Goal: Transaction & Acquisition: Subscribe to service/newsletter

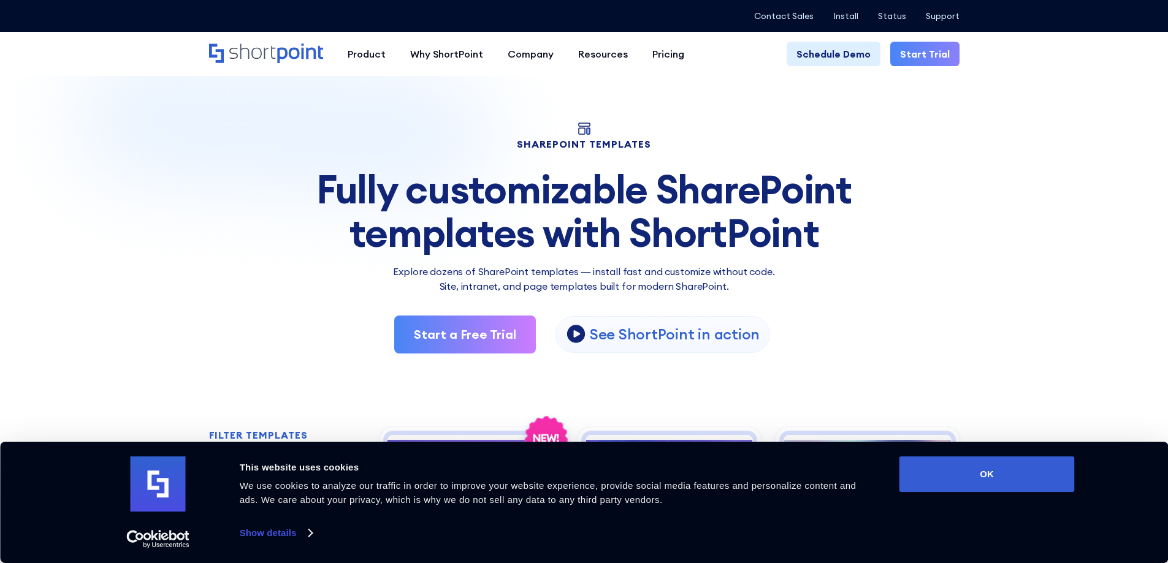
drag, startPoint x: 994, startPoint y: 473, endPoint x: 1003, endPoint y: 423, distance: 51.1
click at [994, 474] on button "OK" at bounding box center [986, 475] width 175 height 36
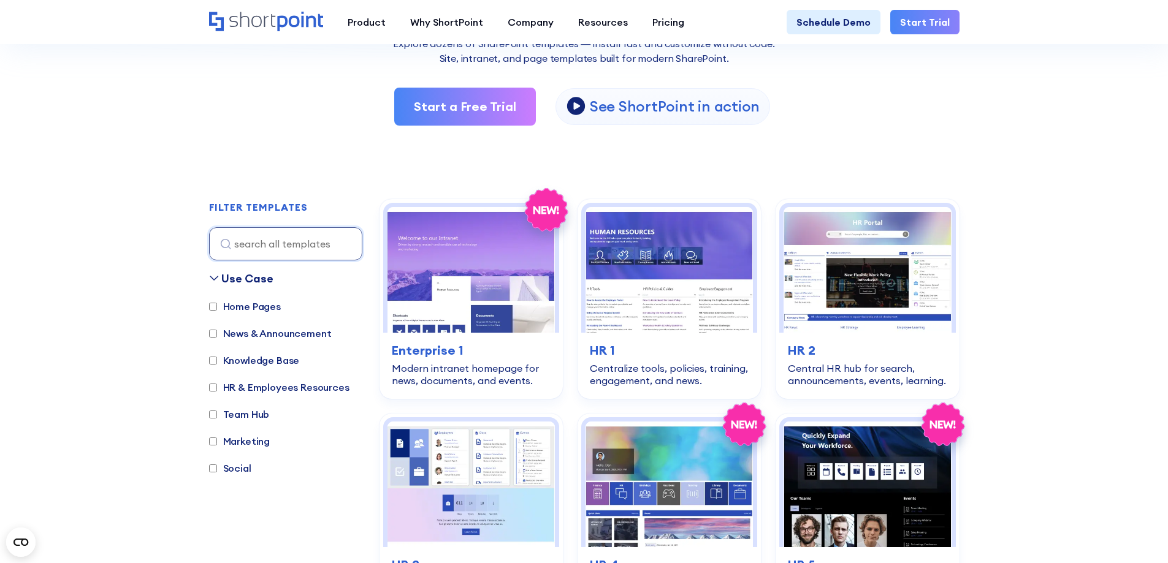
scroll to position [184, 0]
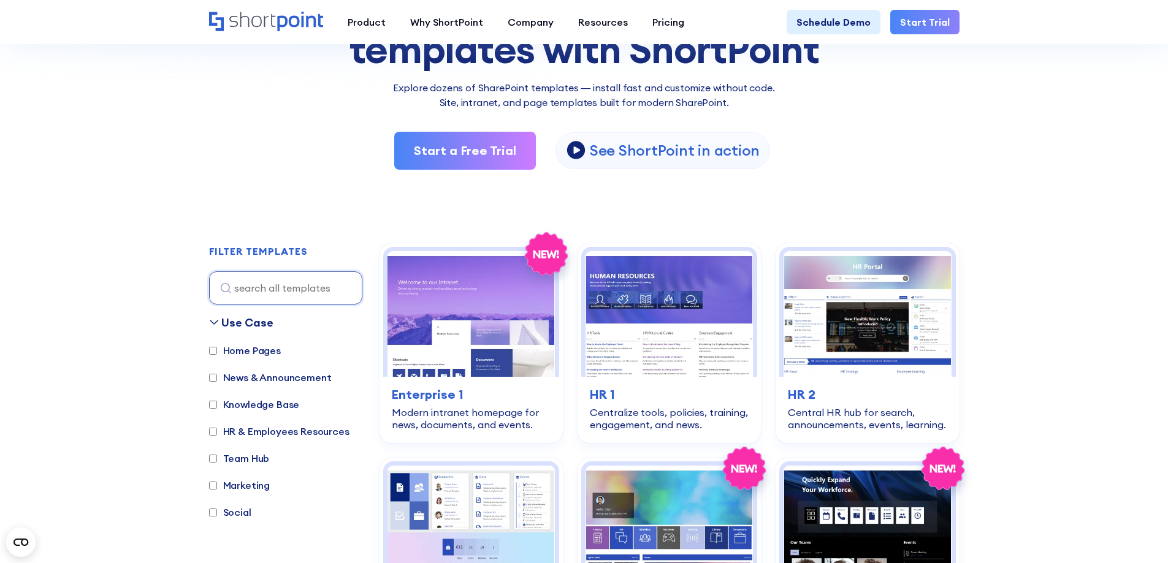
click at [213, 431] on input "HR & Employees Resources" at bounding box center [213, 432] width 8 height 8
checkbox input "true"
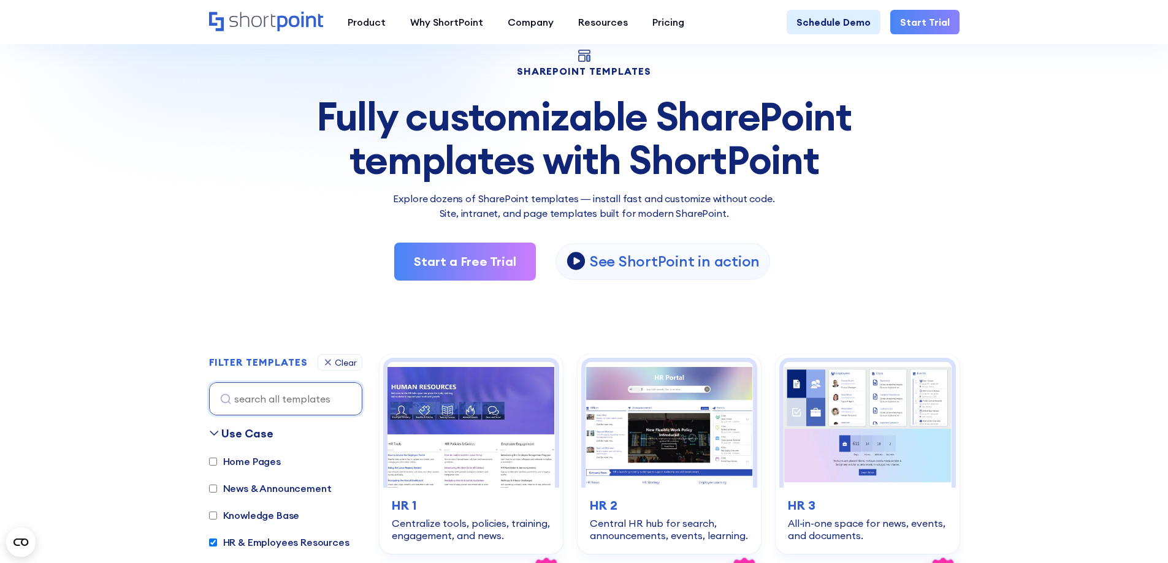
scroll to position [0, 0]
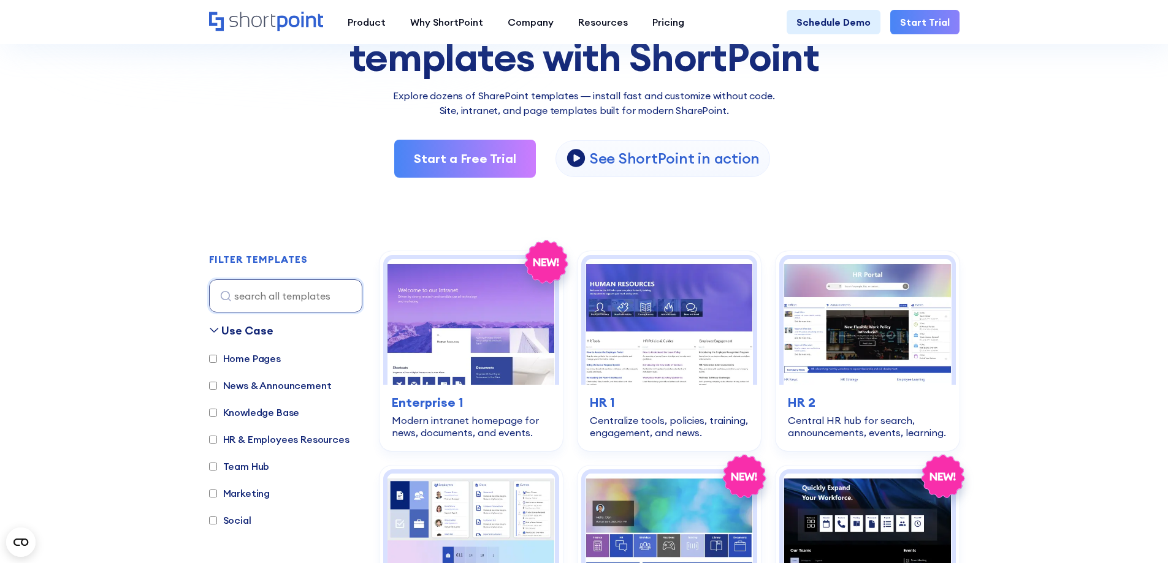
scroll to position [184, 0]
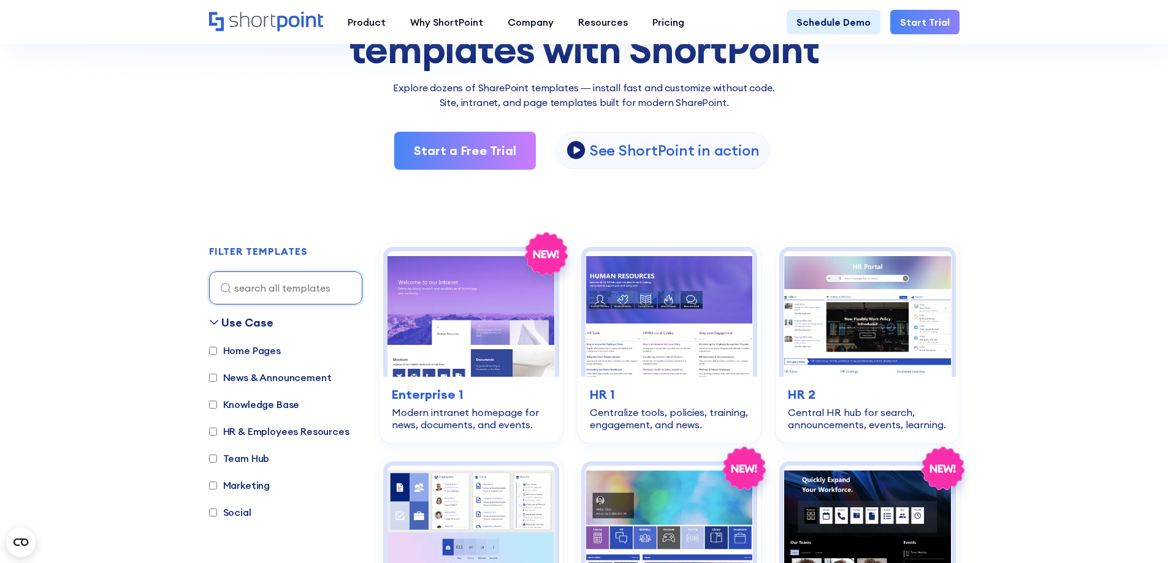
click at [210, 462] on input "Team Hub" at bounding box center [213, 459] width 8 height 8
checkbox input "true"
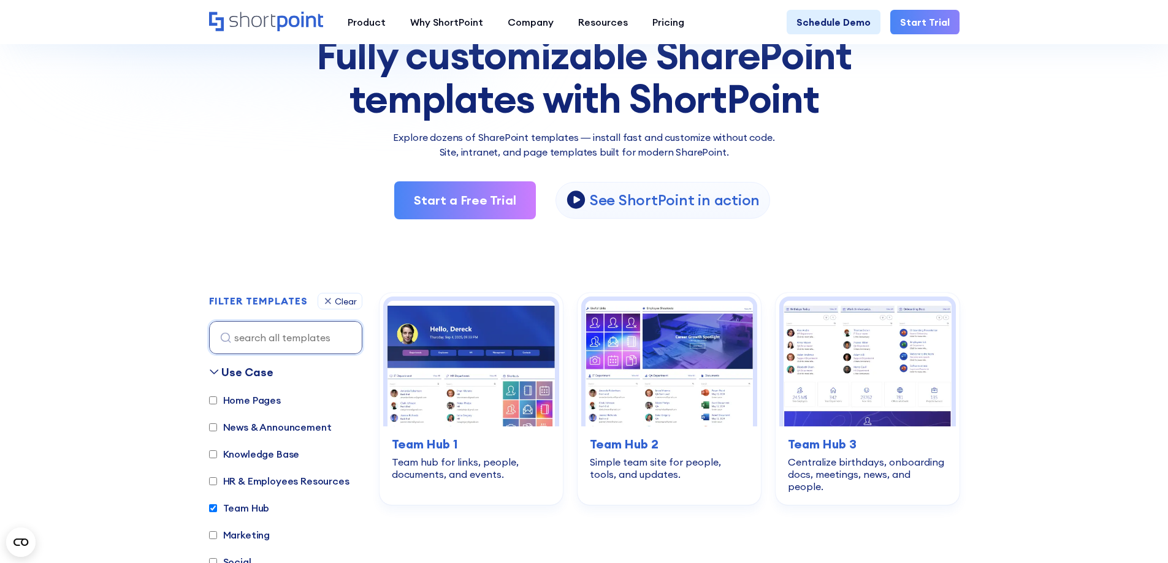
scroll to position [0, 0]
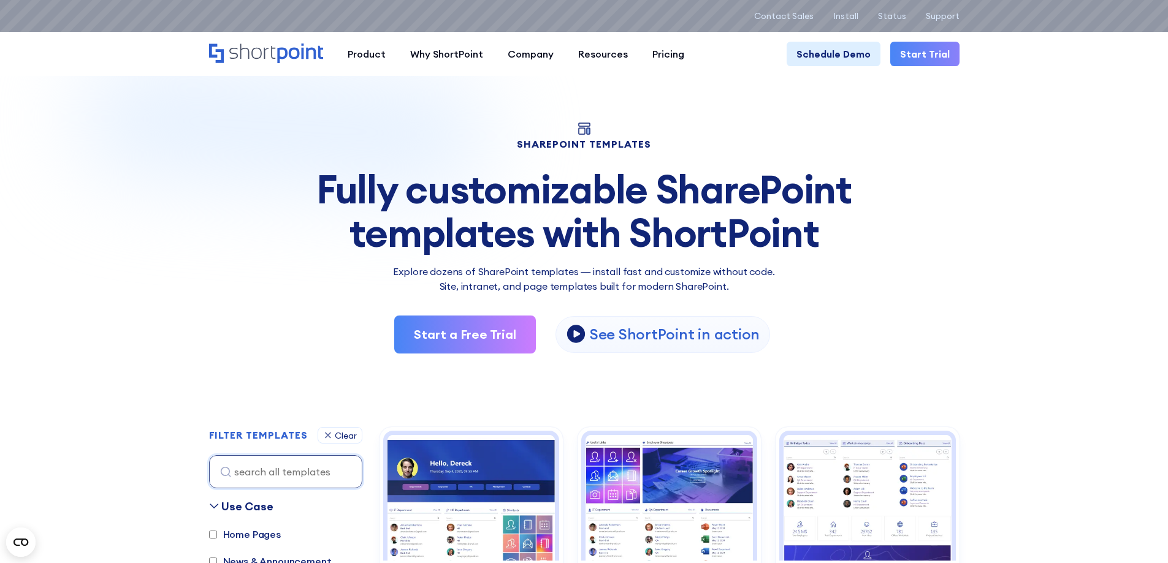
click at [951, 54] on link "Start Trial" at bounding box center [924, 54] width 69 height 25
